Goal: Transaction & Acquisition: Purchase product/service

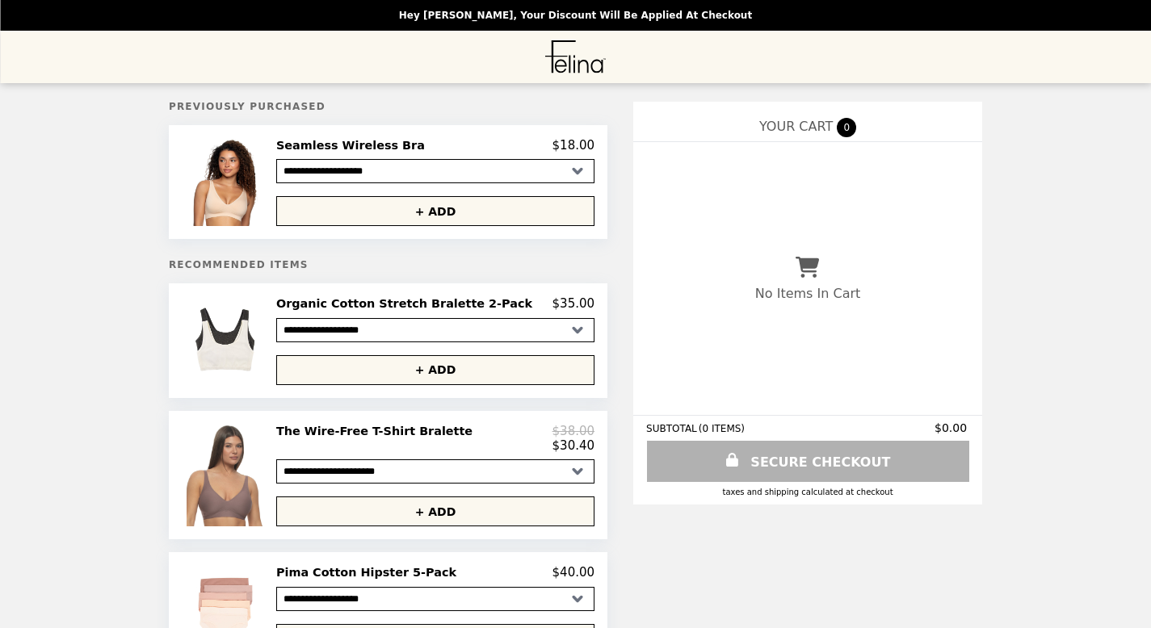
select select "**********"
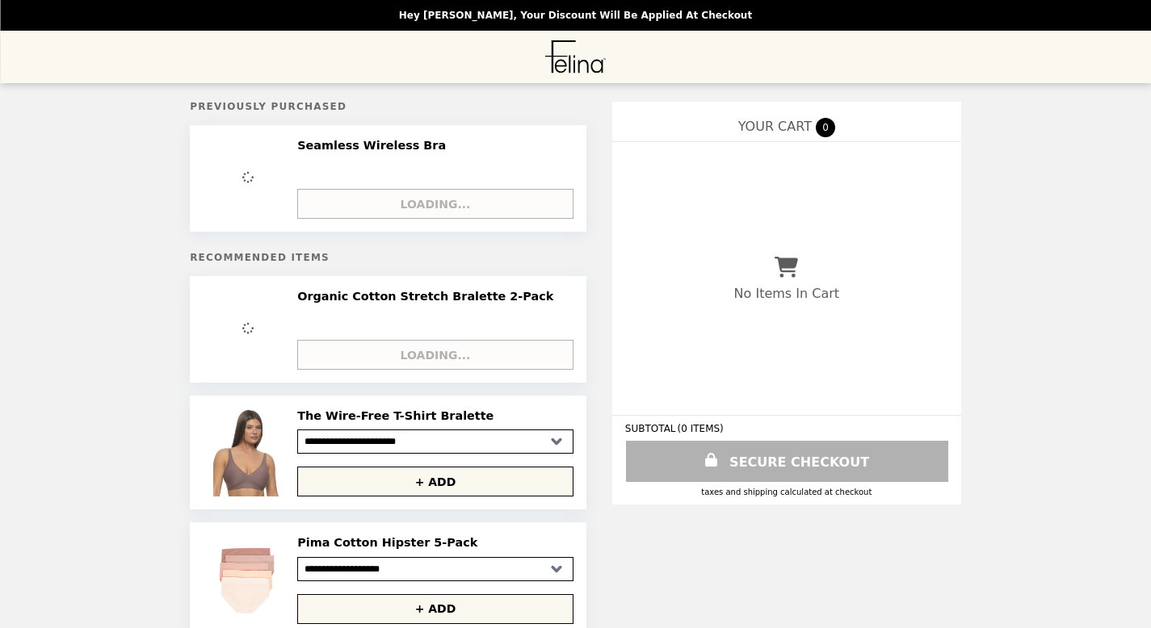
select select "**********"
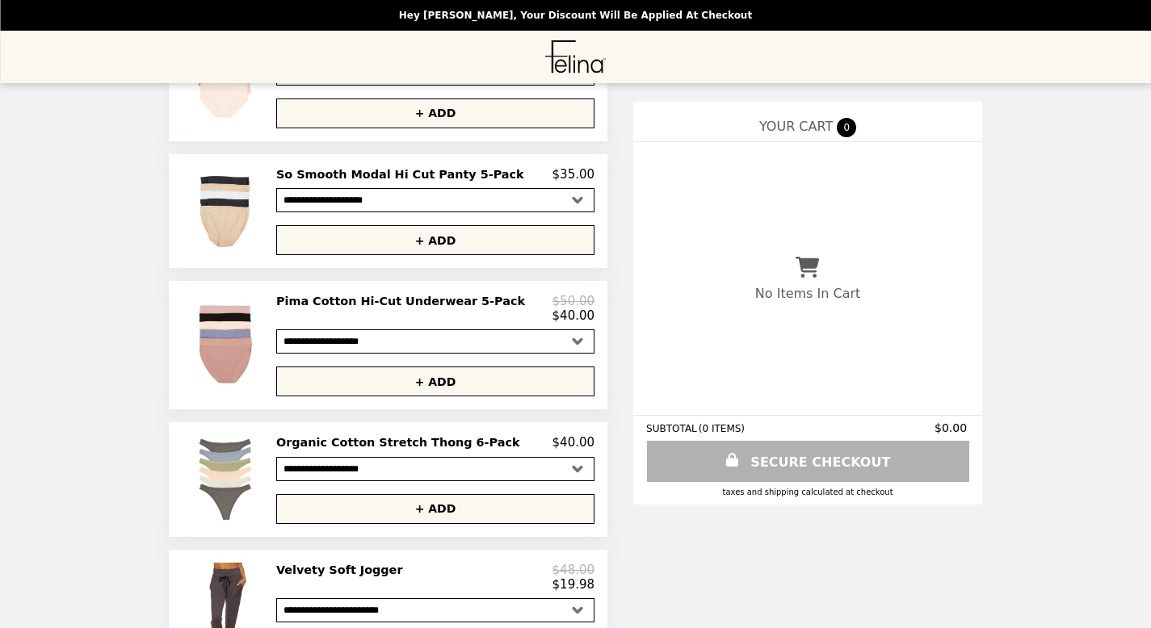
scroll to position [544, 0]
